Goal: Complete application form

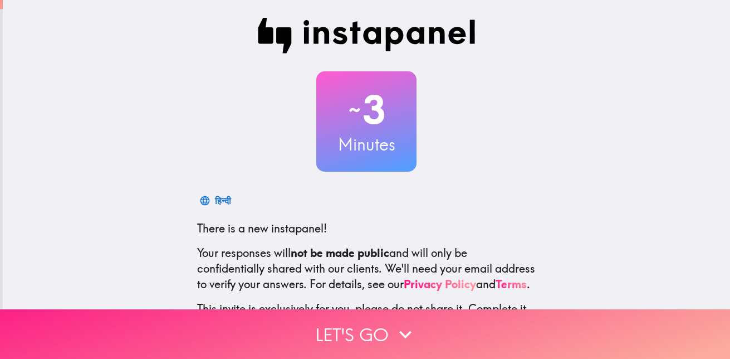
click at [394, 322] on icon "button" at bounding box center [405, 334] width 25 height 25
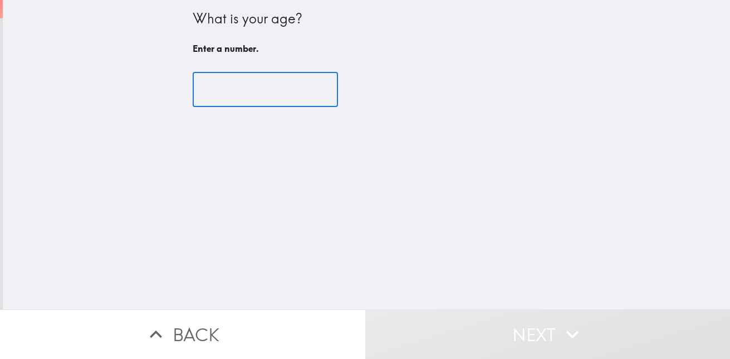
click at [227, 82] on input "number" at bounding box center [265, 89] width 145 height 35
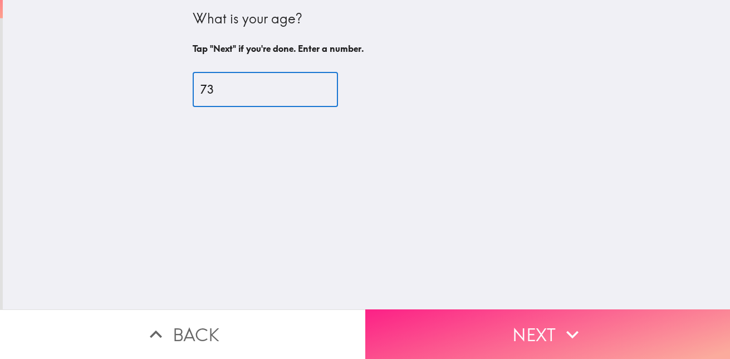
type input "73"
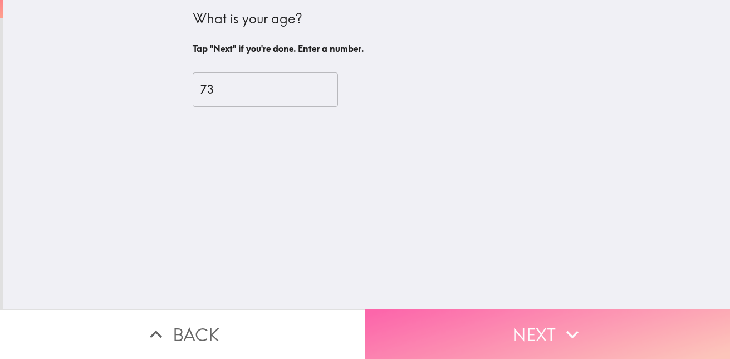
click at [497, 334] on button "Next" at bounding box center [547, 334] width 365 height 50
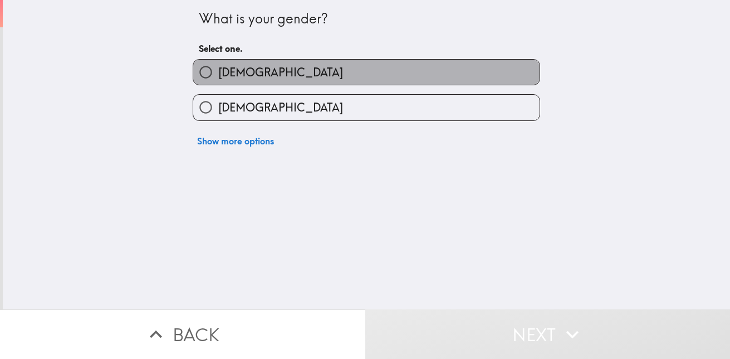
click at [397, 76] on label "[DEMOGRAPHIC_DATA]" at bounding box center [366, 72] width 346 height 25
click at [218, 76] on input "[DEMOGRAPHIC_DATA]" at bounding box center [205, 72] width 25 height 25
radio input "true"
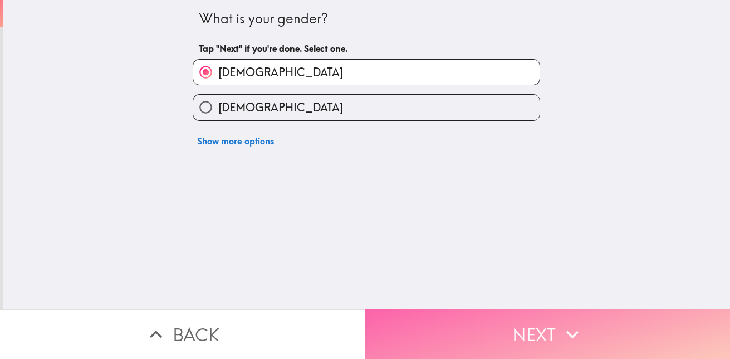
click at [491, 327] on button "Next" at bounding box center [547, 334] width 365 height 50
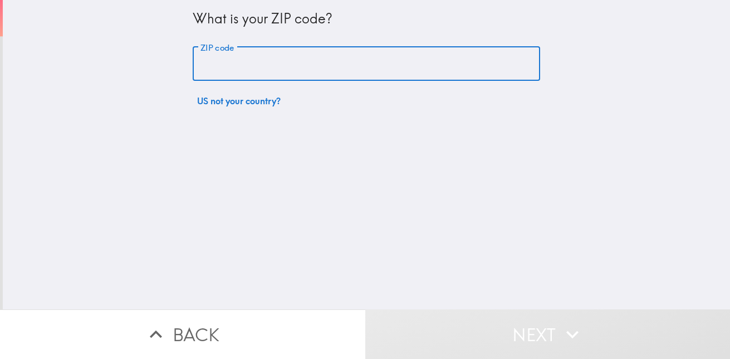
click at [345, 67] on input "ZIP code" at bounding box center [367, 64] width 348 height 35
type input "85501"
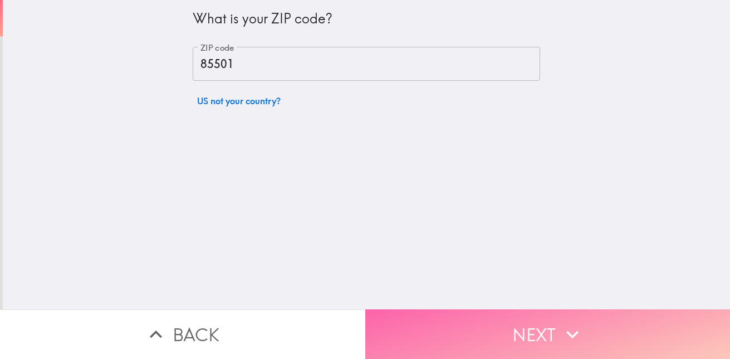
click at [474, 317] on button "Next" at bounding box center [547, 334] width 365 height 50
